Goal: Download file/media

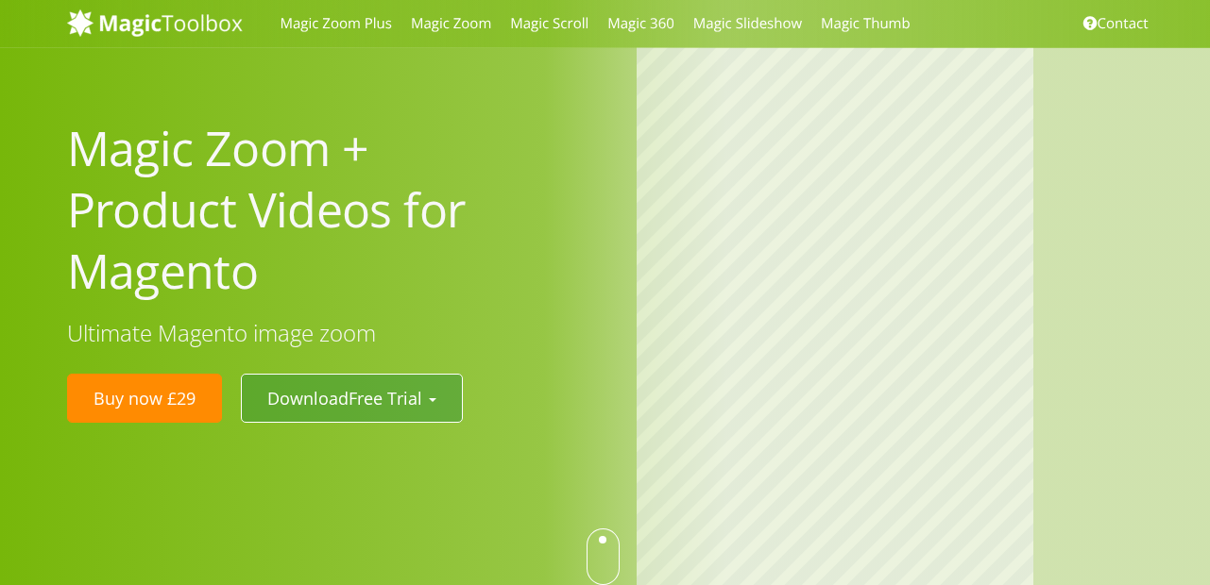
click at [434, 401] on b "button" at bounding box center [433, 401] width 8 height 4
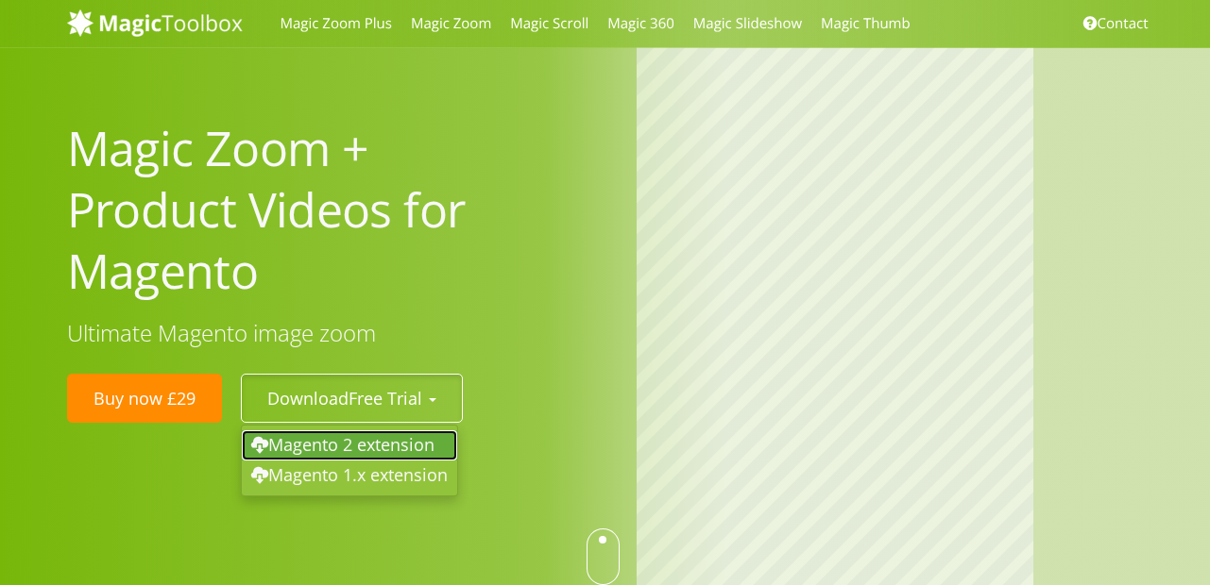
click at [413, 445] on link "Magento 2 extension" at bounding box center [349, 446] width 215 height 30
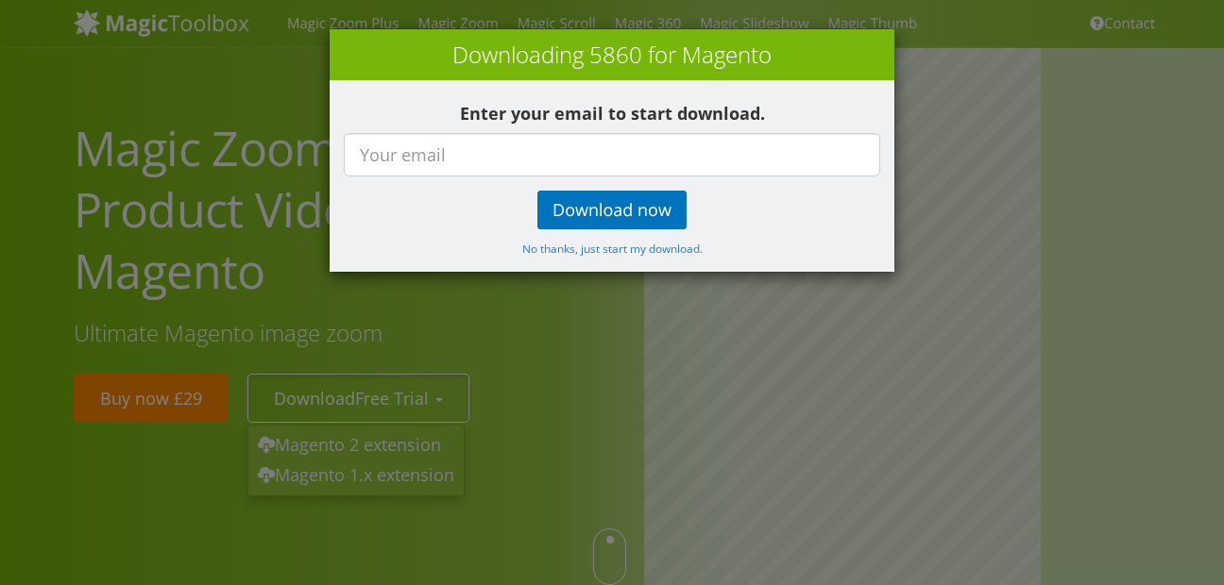
click at [549, 388] on div "× Downloading 5860 for Magento Enter your email to start download. Download now…" at bounding box center [612, 292] width 1224 height 585
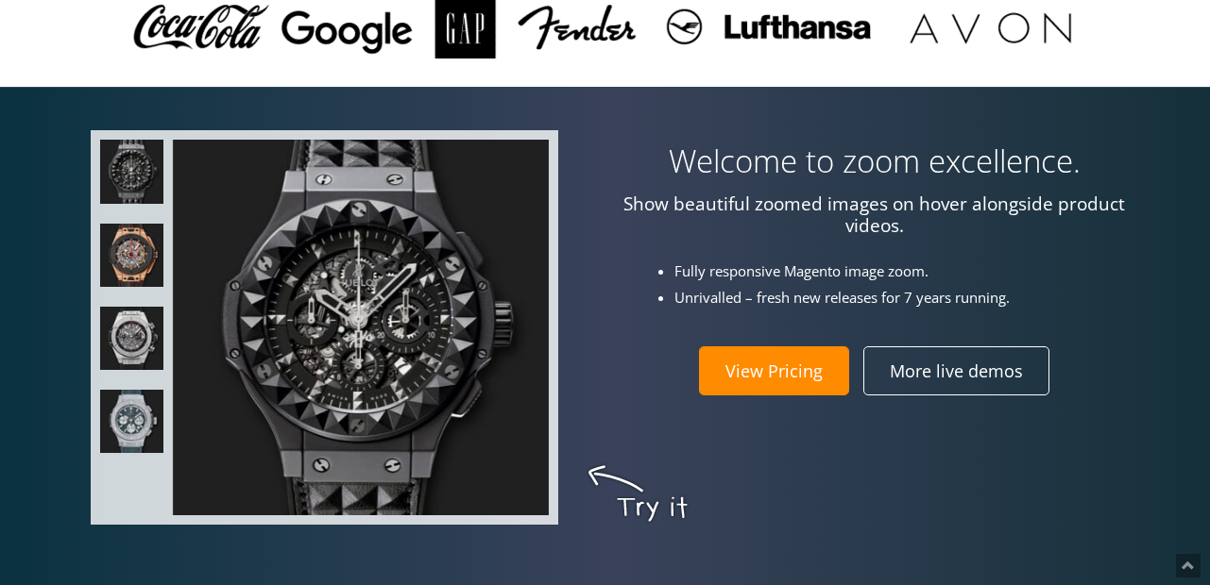
scroll to position [680, 0]
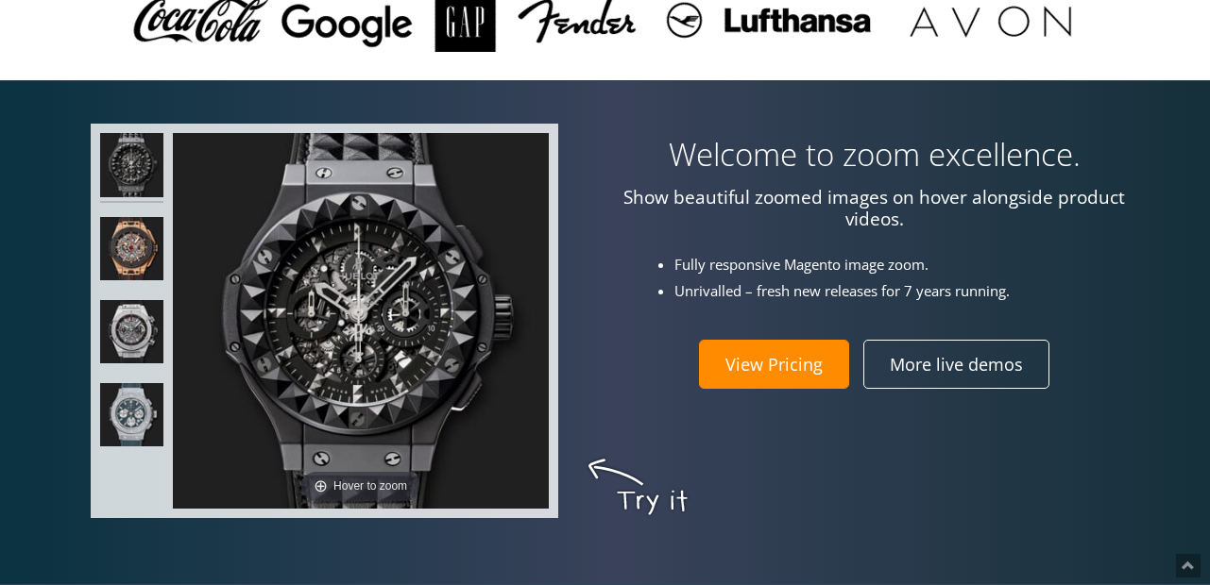
click at [754, 357] on link "View Pricing" at bounding box center [774, 364] width 150 height 49
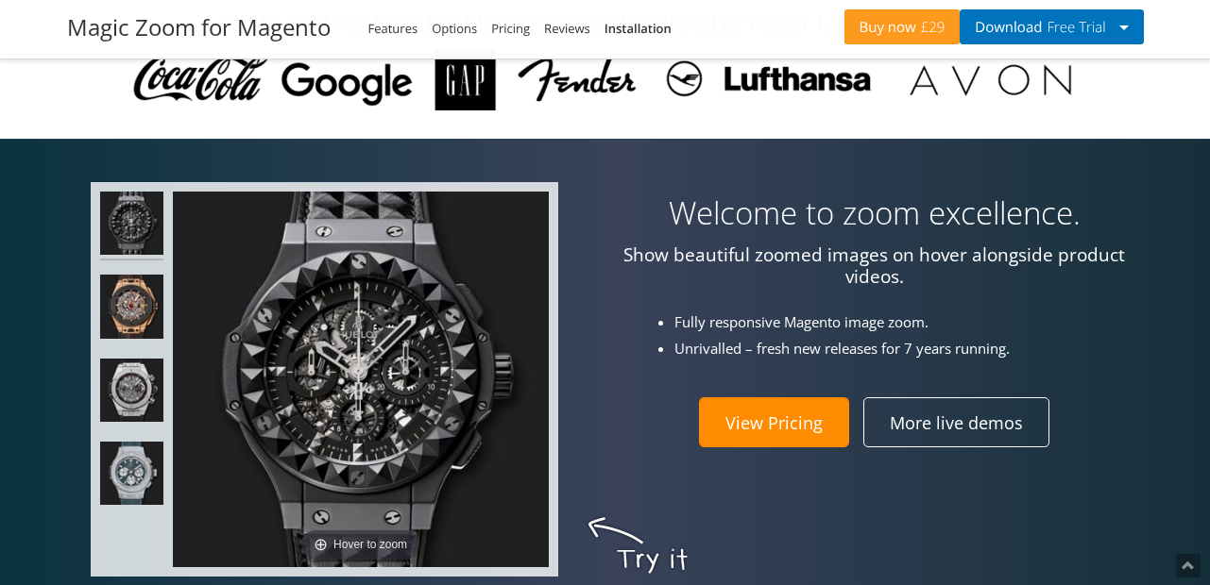
scroll to position [6339, 0]
